Goal: Information Seeking & Learning: Learn about a topic

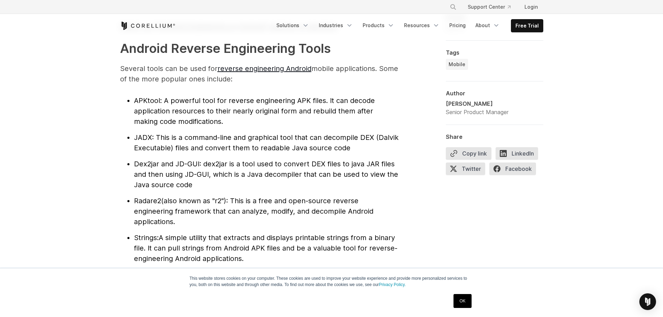
scroll to position [726, 0]
click at [147, 102] on span "APKtool" at bounding box center [147, 101] width 26 height 8
click at [140, 139] on span "JADX" at bounding box center [143, 138] width 18 height 8
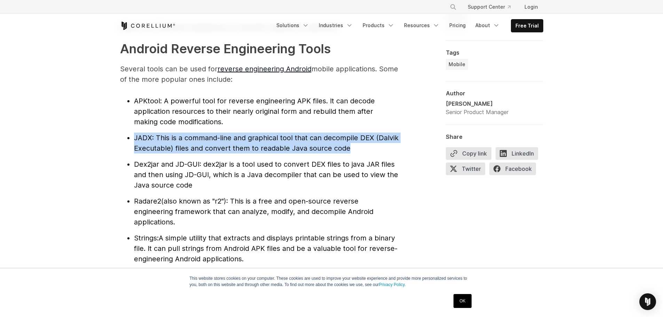
click at [140, 139] on span "JADX" at bounding box center [143, 138] width 18 height 8
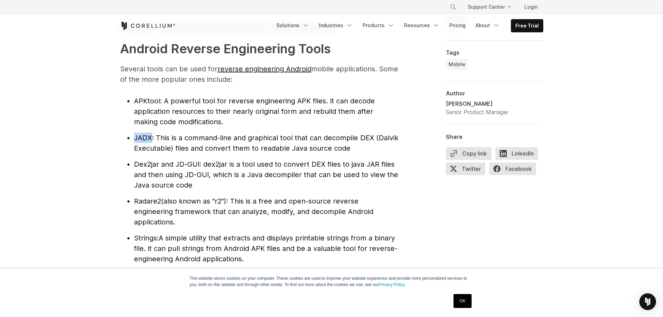
click at [140, 139] on span "JADX" at bounding box center [143, 138] width 18 height 8
